Goal: Navigation & Orientation: Find specific page/section

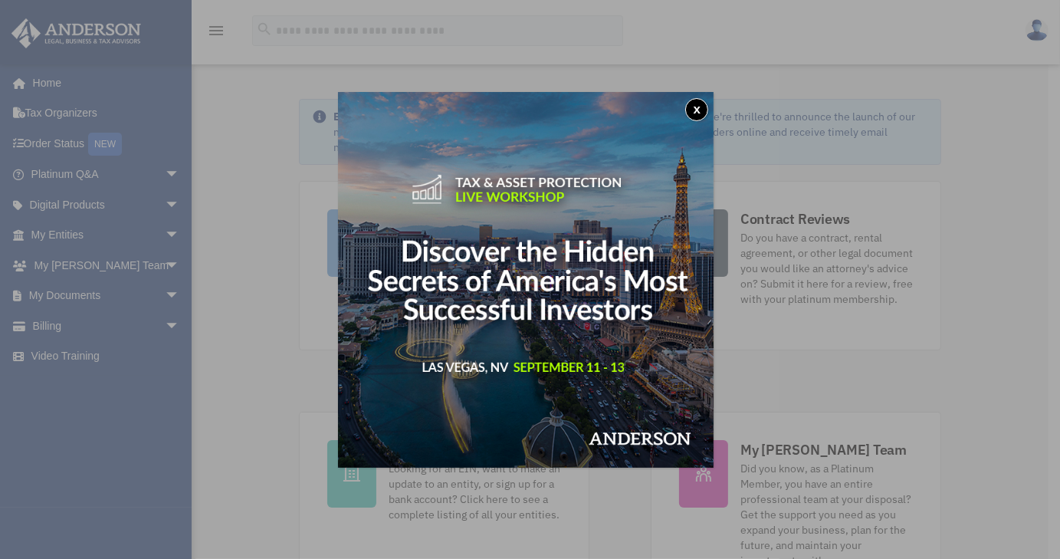
click at [687, 113] on img at bounding box center [526, 280] width 376 height 376
click at [701, 102] on button "x" at bounding box center [696, 109] width 23 height 23
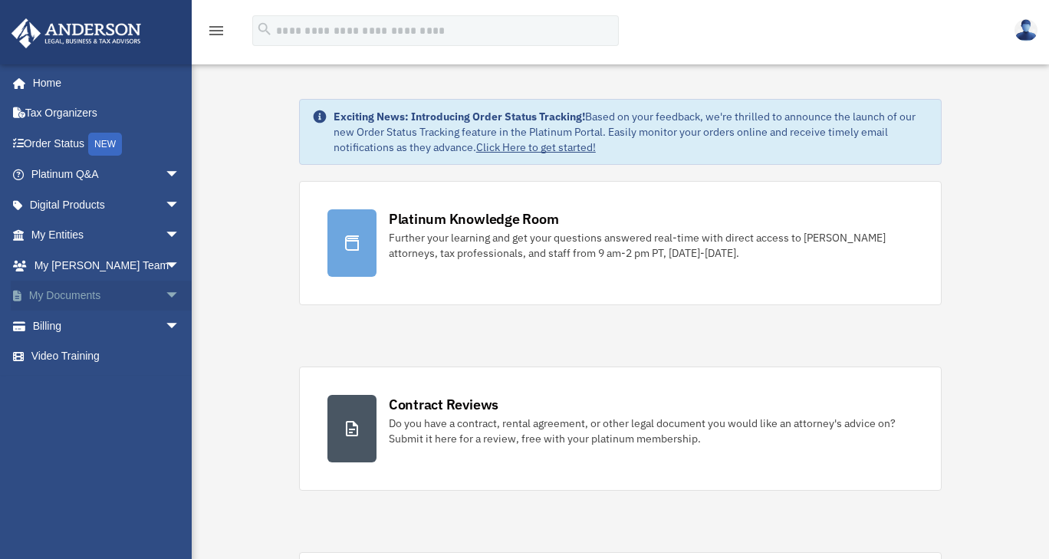
click at [83, 299] on link "My Documents arrow_drop_down" at bounding box center [107, 296] width 192 height 31
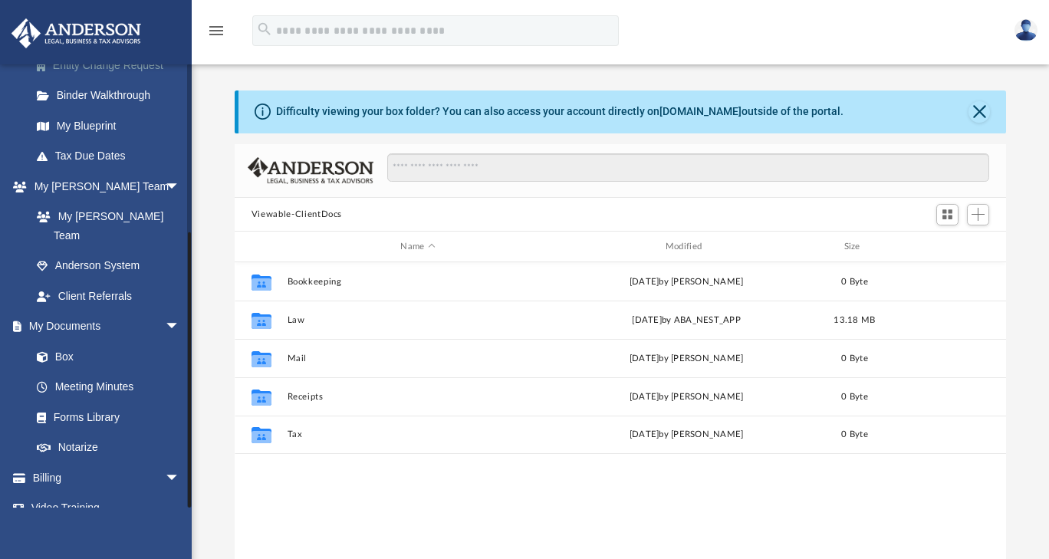
scroll to position [260, 0]
click at [95, 373] on link "Meeting Minutes" at bounding box center [112, 388] width 182 height 31
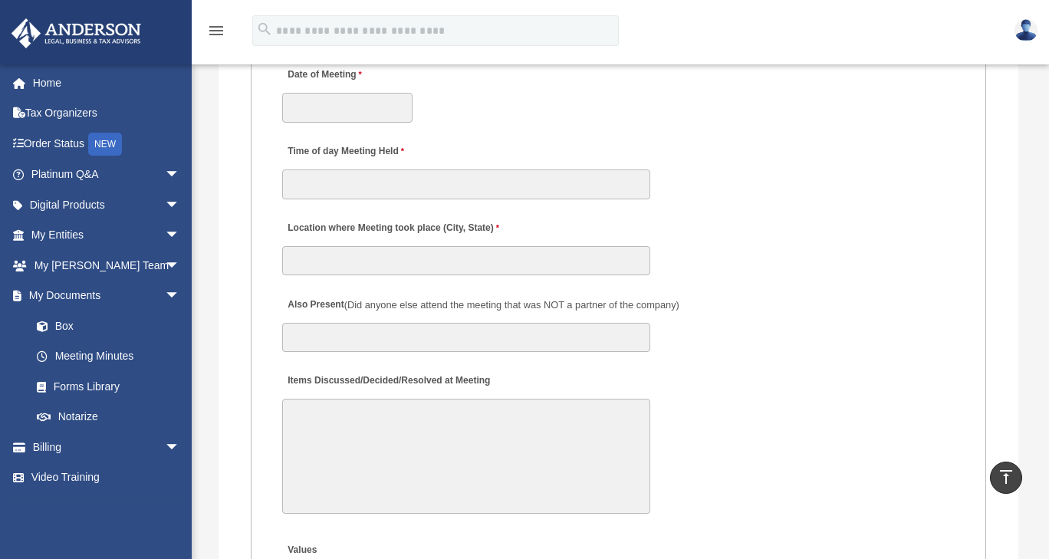
scroll to position [2447, 0]
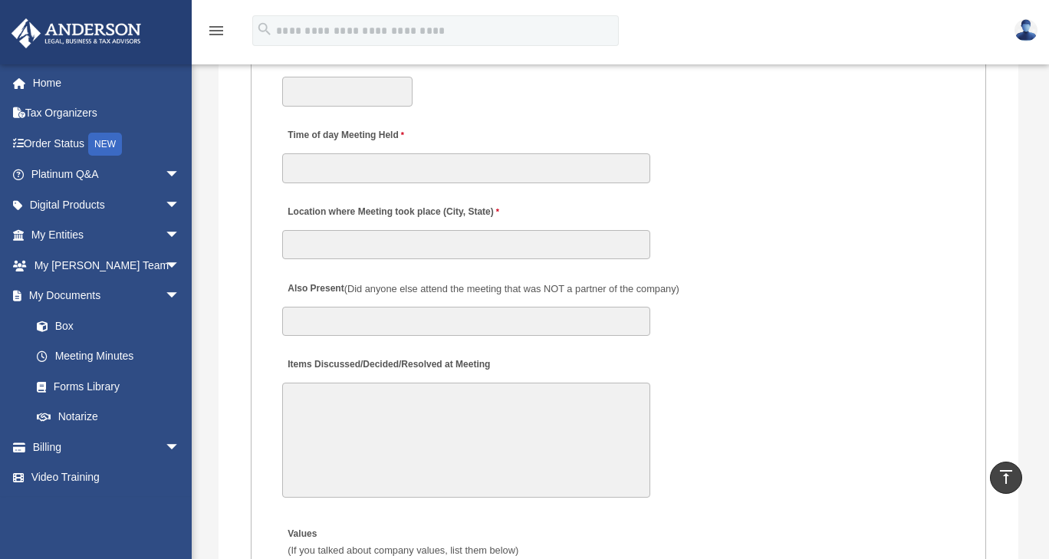
click at [596, 359] on div "Items Discussed/Decided/Resolved at Meeting 30000 characters left." at bounding box center [618, 426] width 675 height 159
click at [106, 263] on link "My Anderson Team arrow_drop_down" at bounding box center [107, 265] width 192 height 31
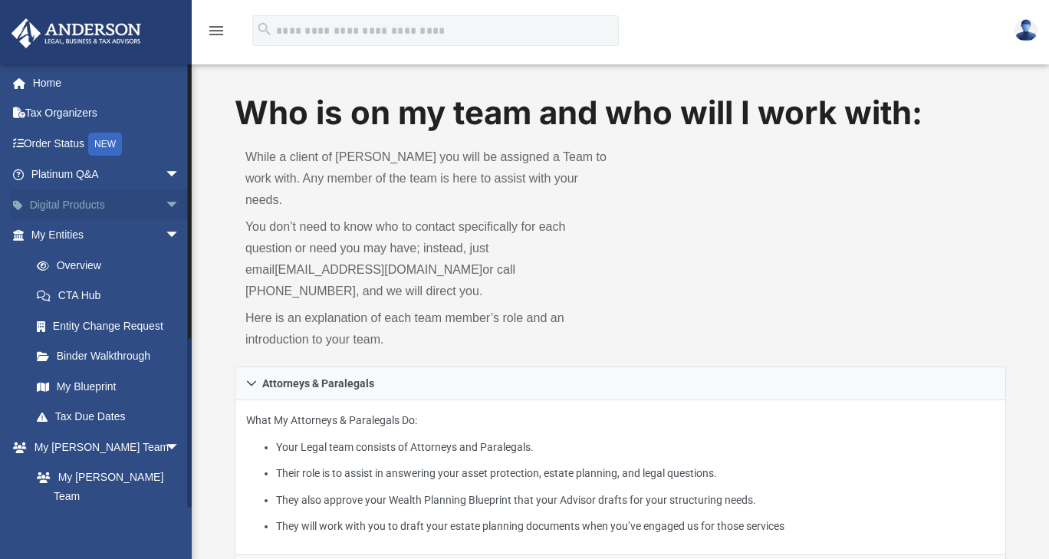
click at [82, 207] on link "Digital Products arrow_drop_down" at bounding box center [107, 204] width 192 height 31
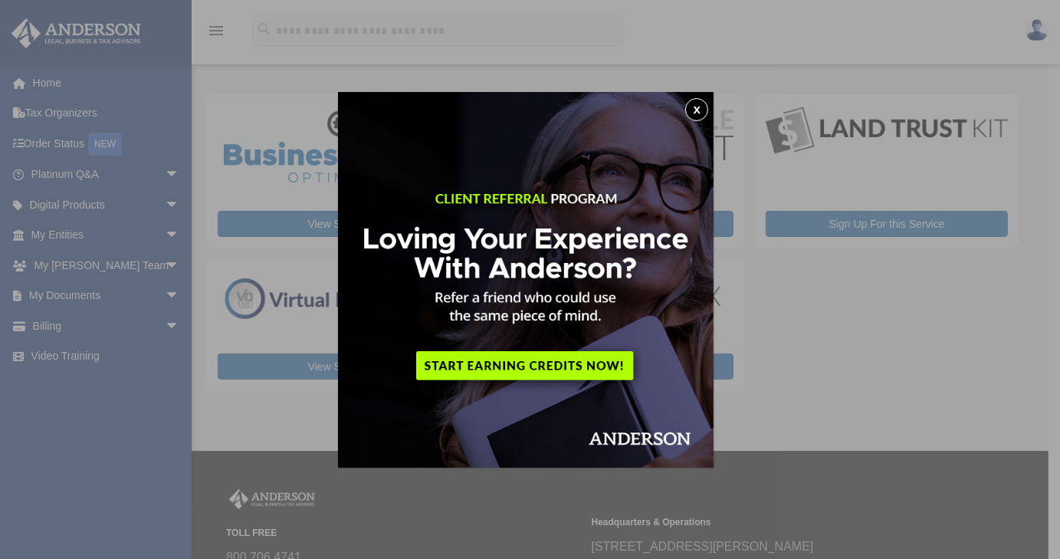
click at [699, 110] on button "x" at bounding box center [696, 109] width 23 height 23
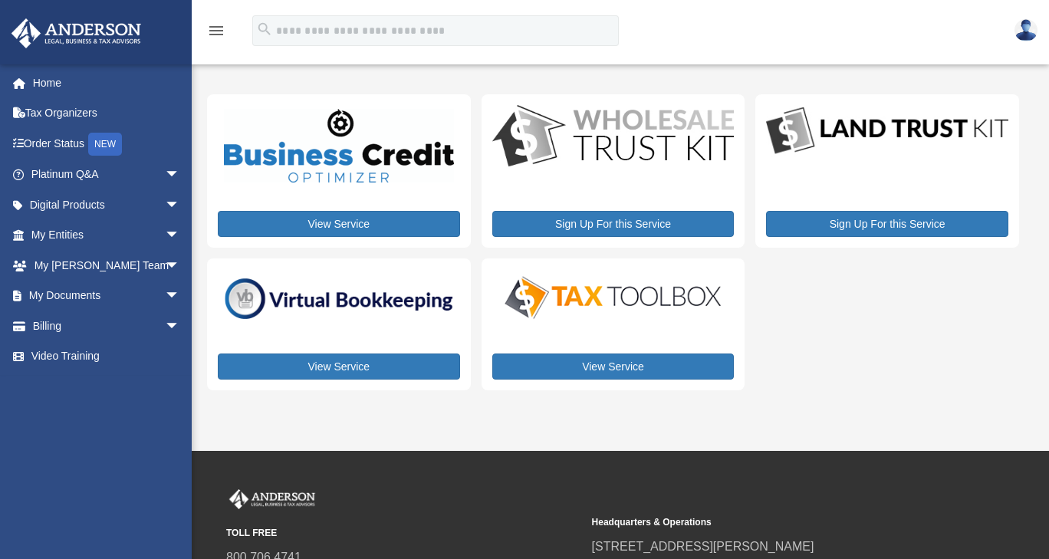
click at [596, 294] on img at bounding box center [613, 297] width 242 height 48
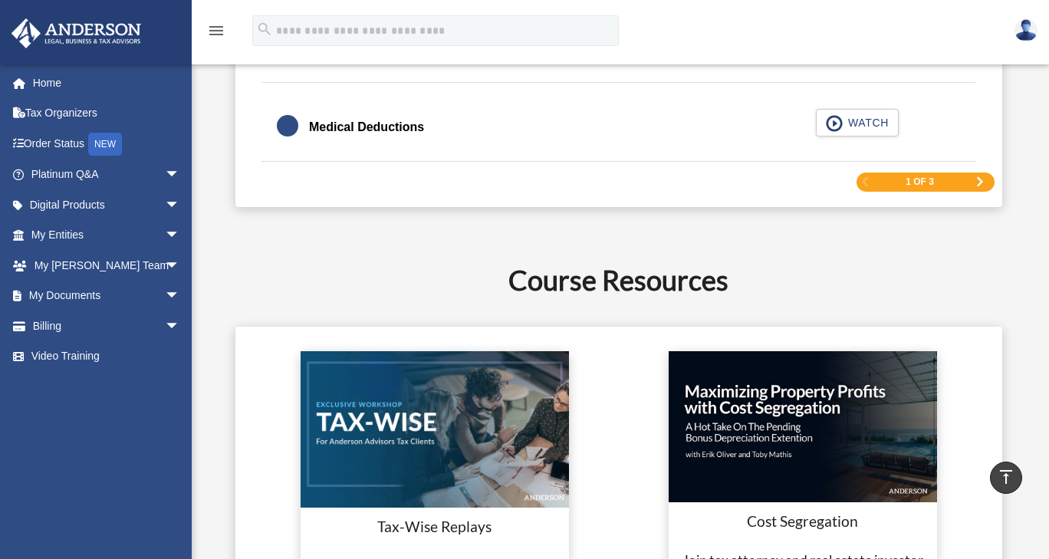
scroll to position [2564, 0]
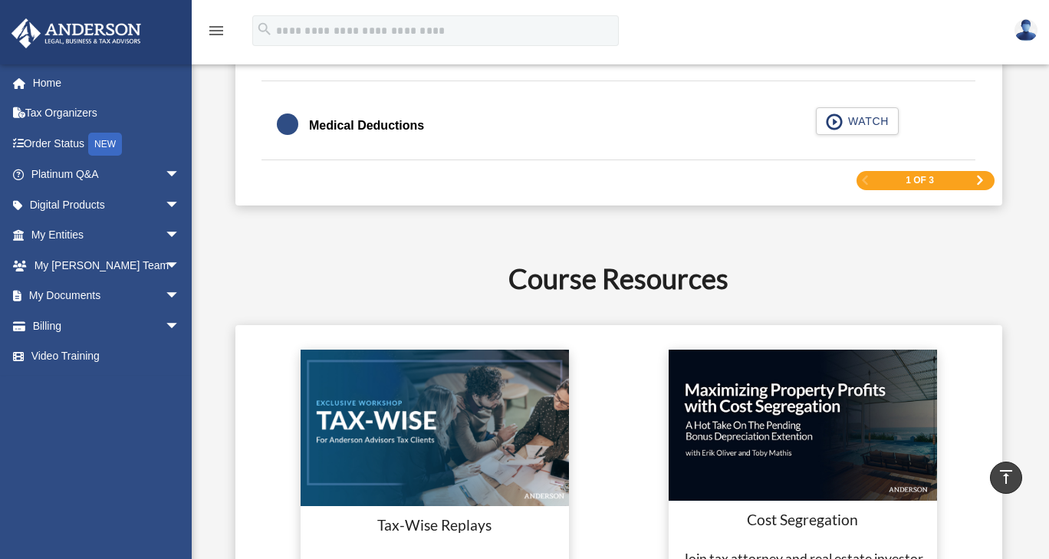
click at [977, 176] on span "Next Page" at bounding box center [979, 180] width 9 height 9
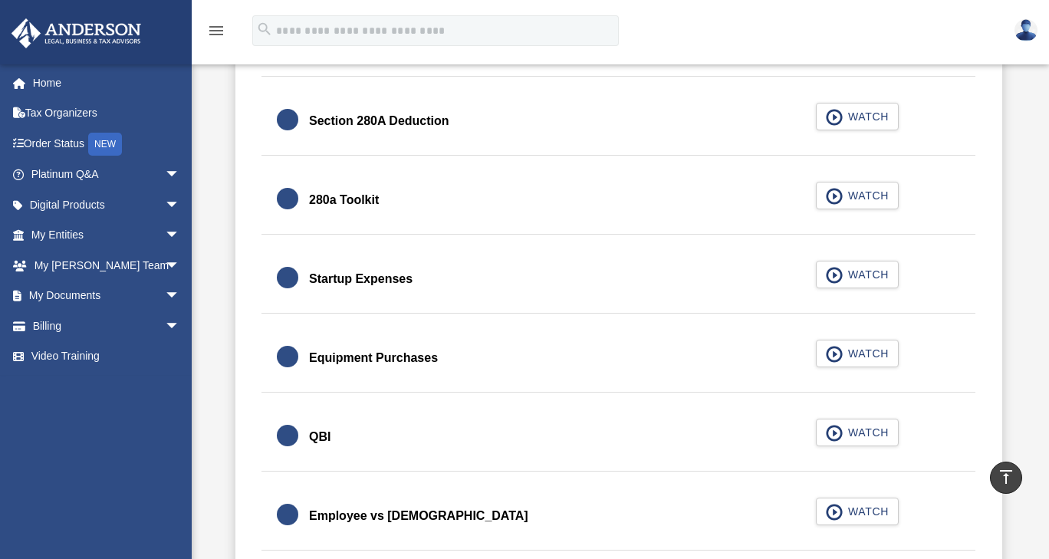
scroll to position [1874, 0]
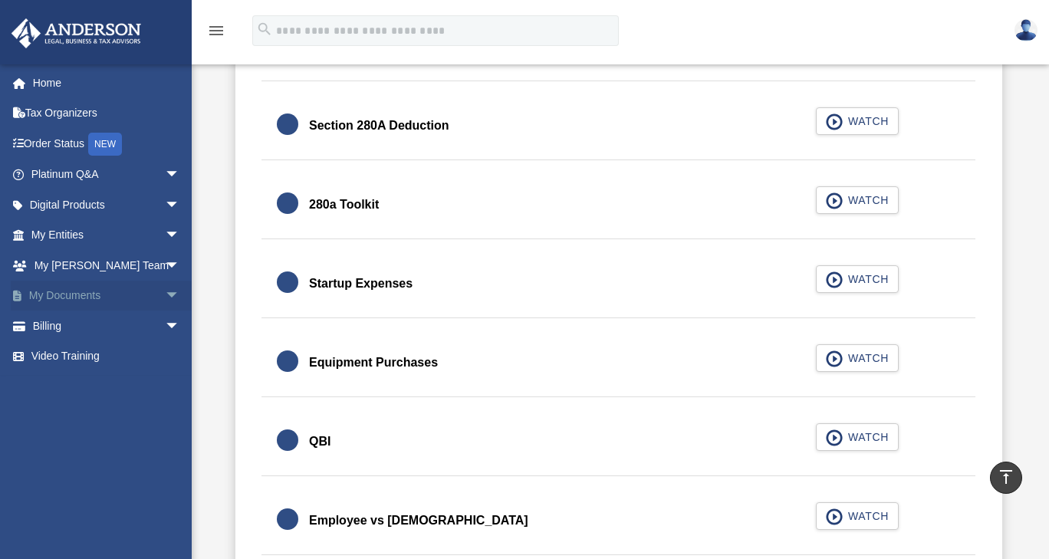
click at [89, 300] on link "My Documents arrow_drop_down" at bounding box center [107, 296] width 192 height 31
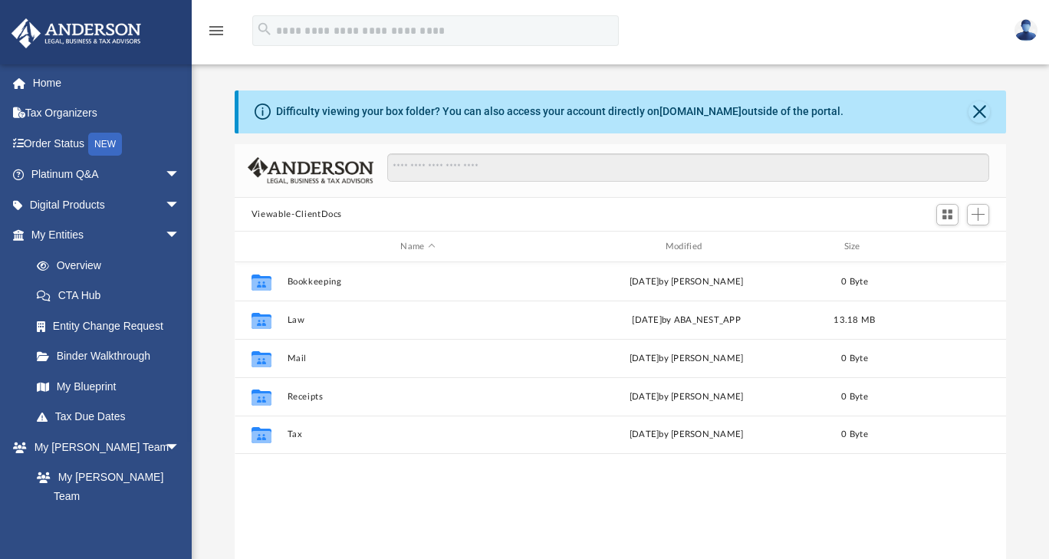
scroll to position [337, 759]
click at [100, 388] on link "My Blueprint" at bounding box center [112, 386] width 182 height 31
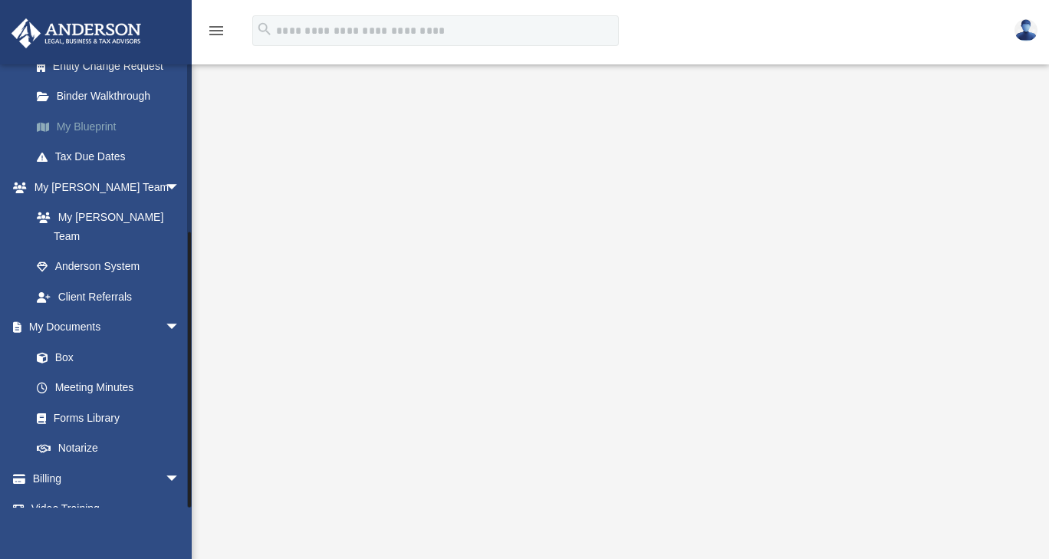
scroll to position [261, 0]
